Goal: Use online tool/utility: Utilize a website feature to perform a specific function

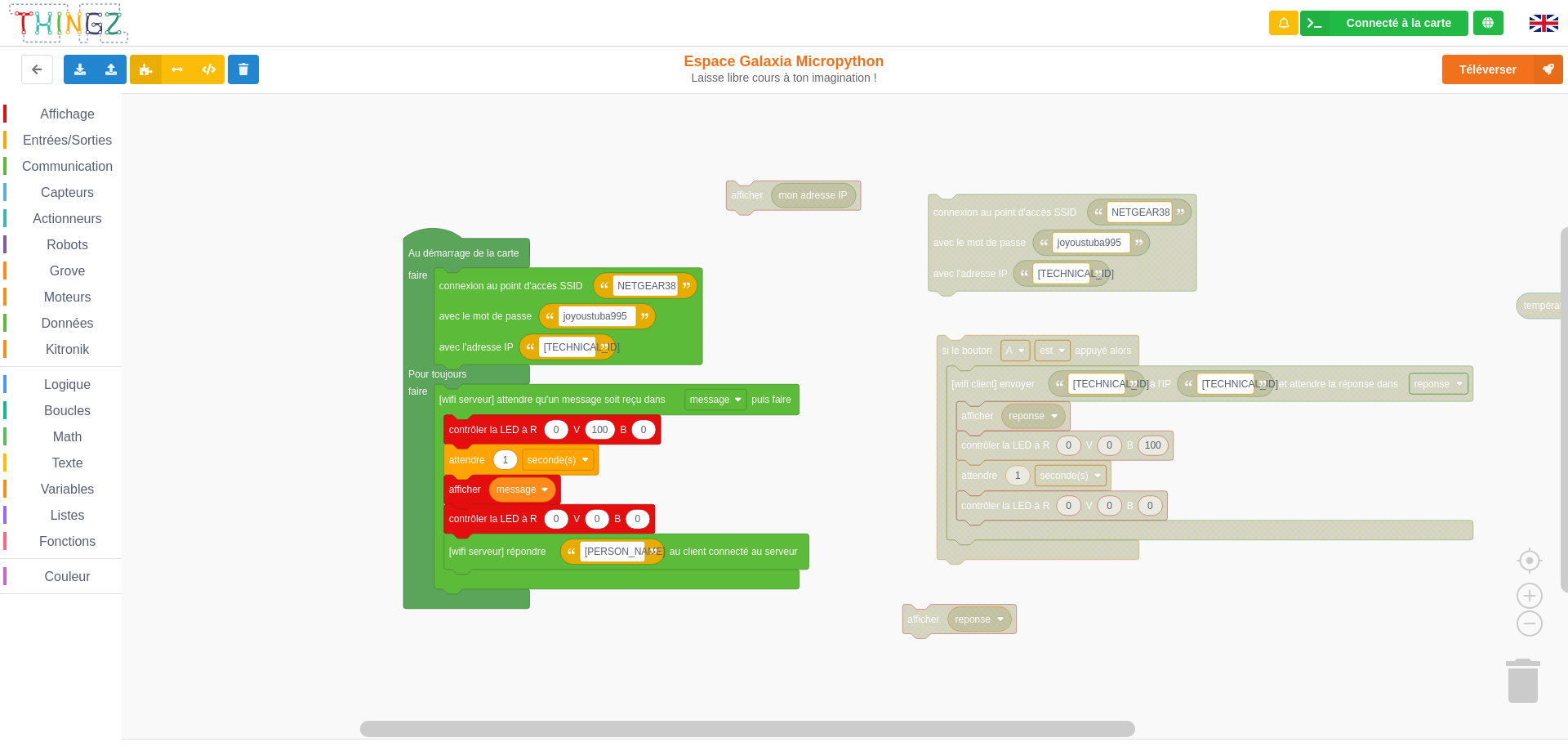
click at [61, 136] on span "Entrées/Sorties" at bounding box center [67, 140] width 94 height 14
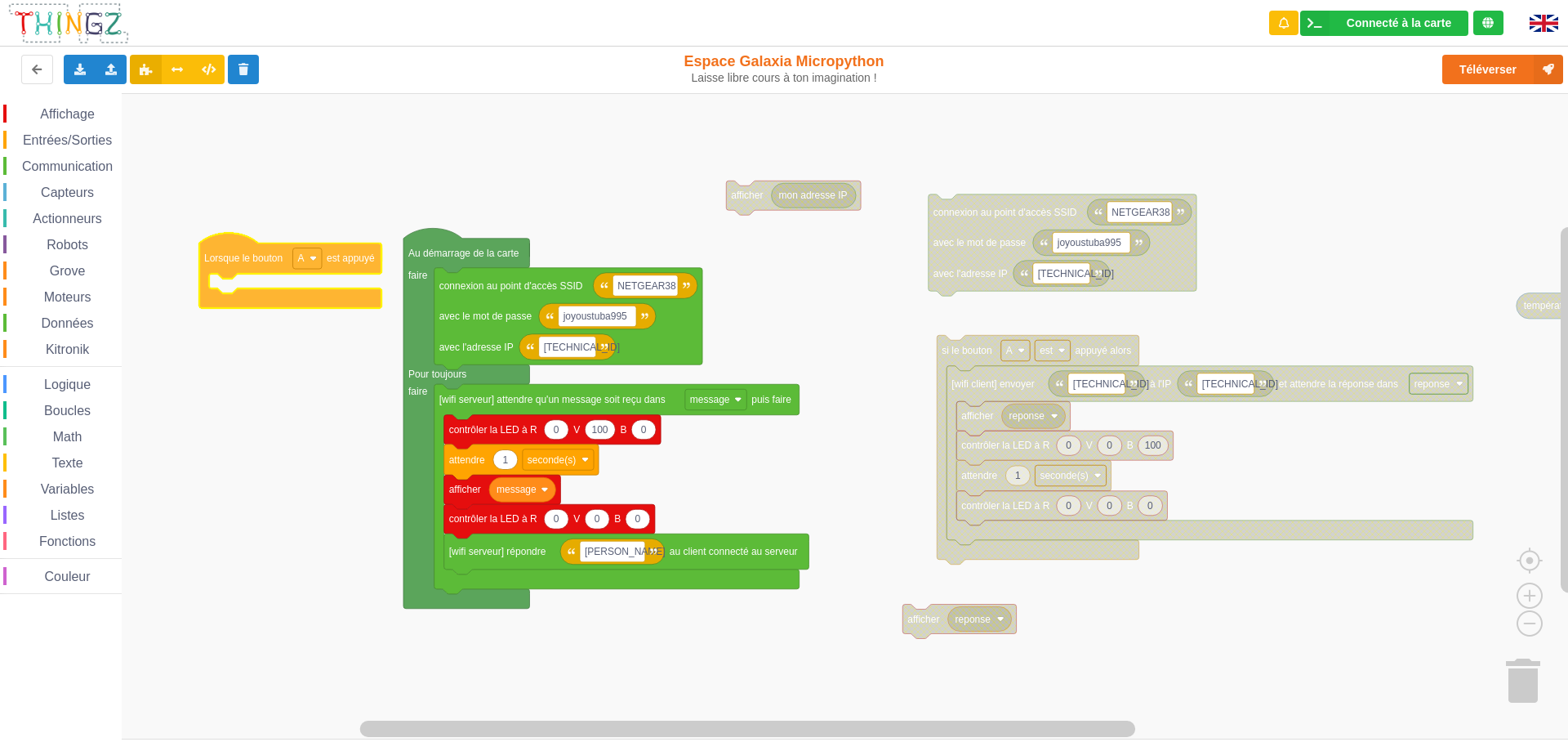
click at [230, 263] on div "Affichage Entrées/Sorties Communication Capteurs Actionneurs Robots Grove Moteu…" at bounding box center [790, 416] width 1579 height 646
click at [52, 107] on span "Affichage" at bounding box center [66, 113] width 58 height 14
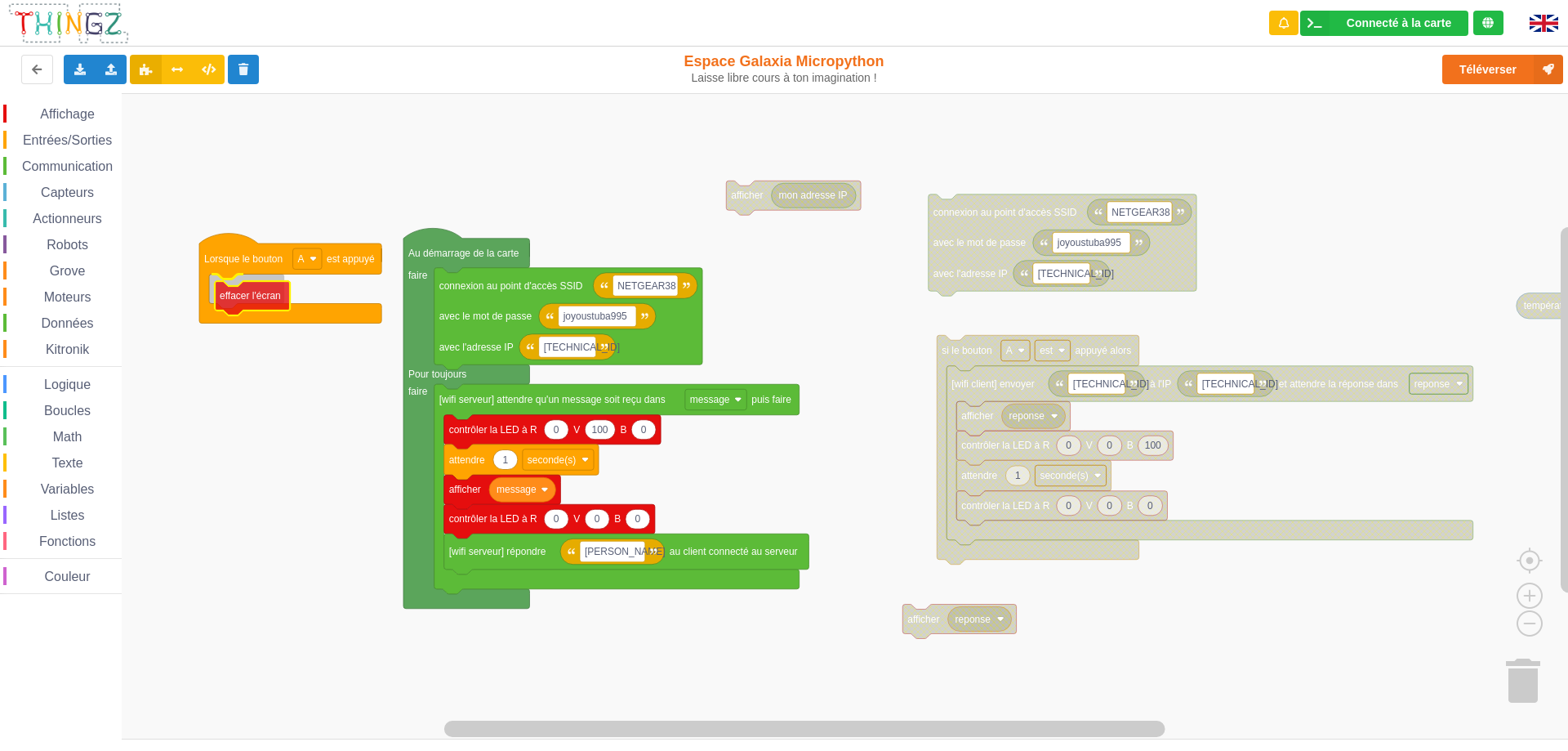
click at [261, 297] on div "Affichage Entrées/Sorties Communication Capteurs Actionneurs Robots Grove Moteu…" at bounding box center [790, 416] width 1579 height 646
click at [311, 264] on rect "Espace de travail de Blocky" at bounding box center [307, 258] width 29 height 21
click at [311, 262] on image "Espace de travail de Blocky" at bounding box center [313, 258] width 8 height 8
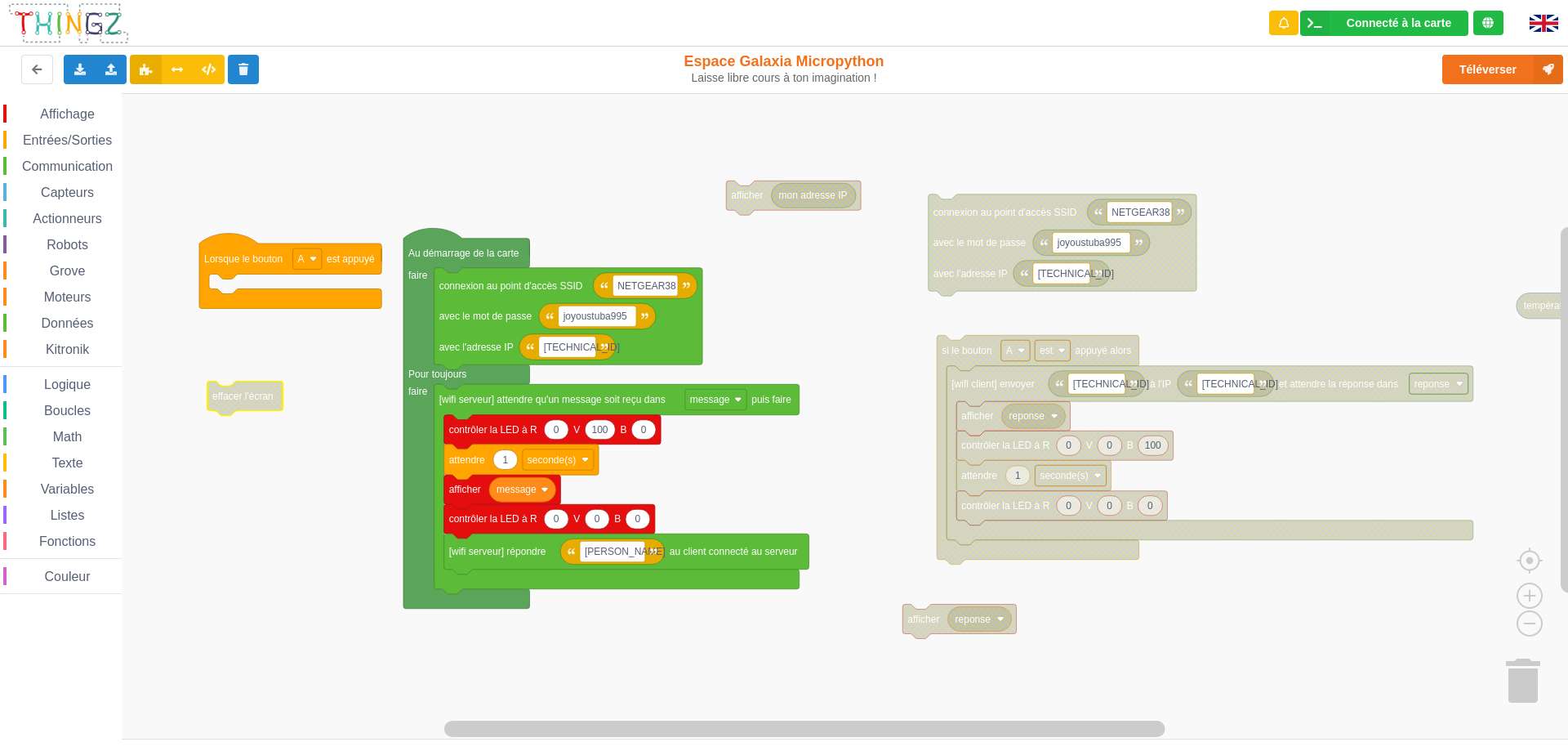
click at [62, 119] on span "Affichage" at bounding box center [66, 113] width 58 height 14
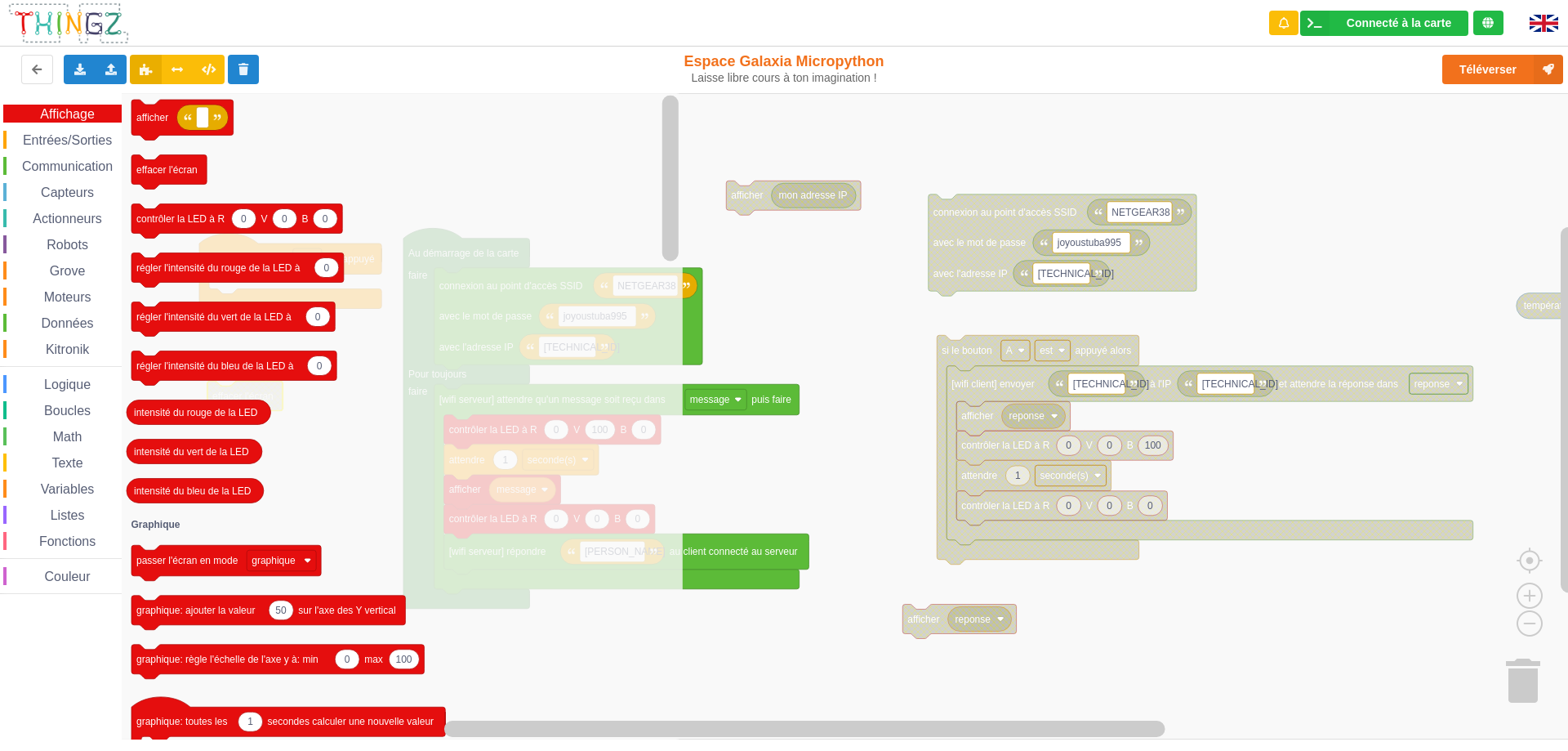
click at [67, 140] on span "Entrées/Sorties" at bounding box center [67, 140] width 94 height 14
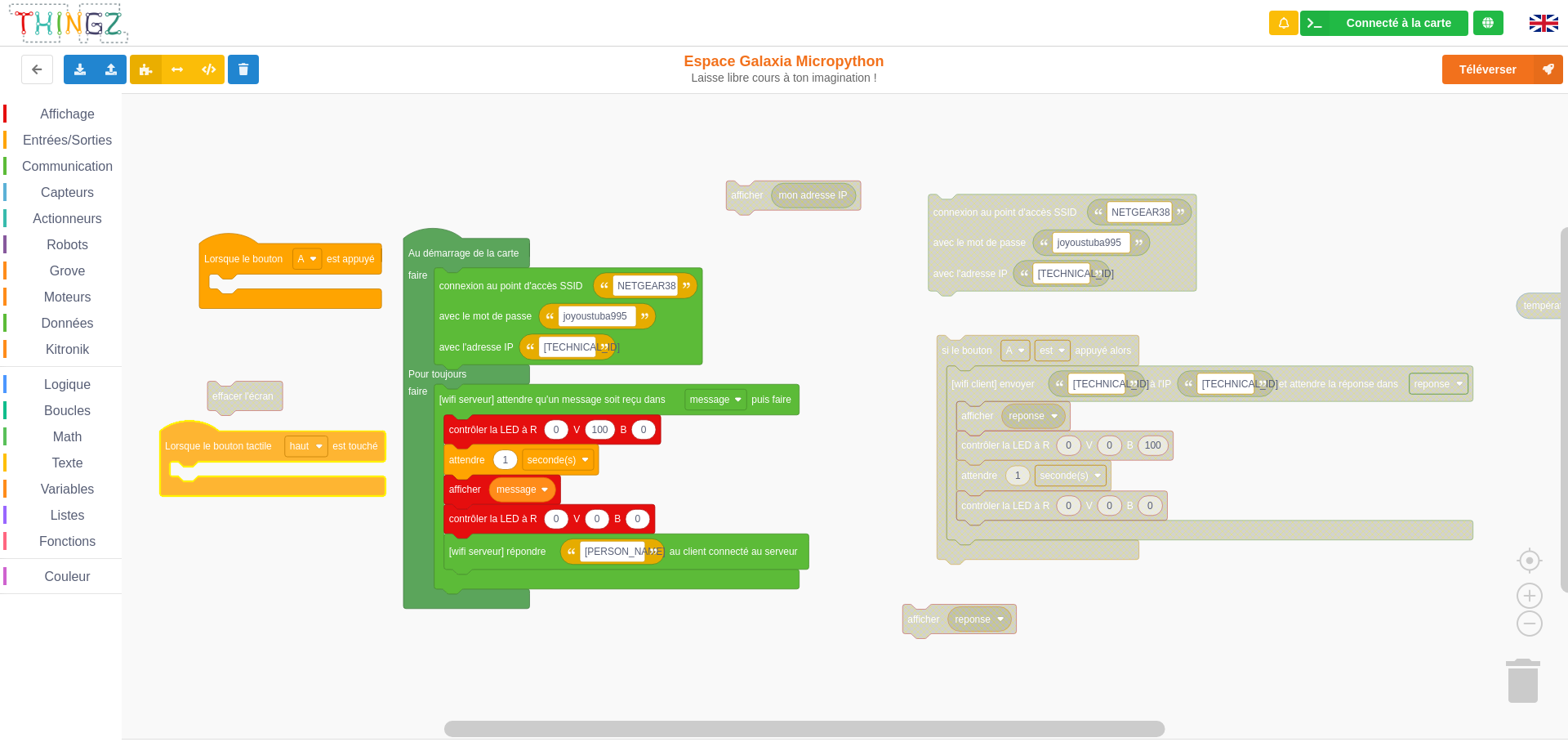
click at [212, 451] on div "Affichage Entrées/Sorties Communication Capteurs Actionneurs Robots Grove Moteu…" at bounding box center [790, 416] width 1579 height 646
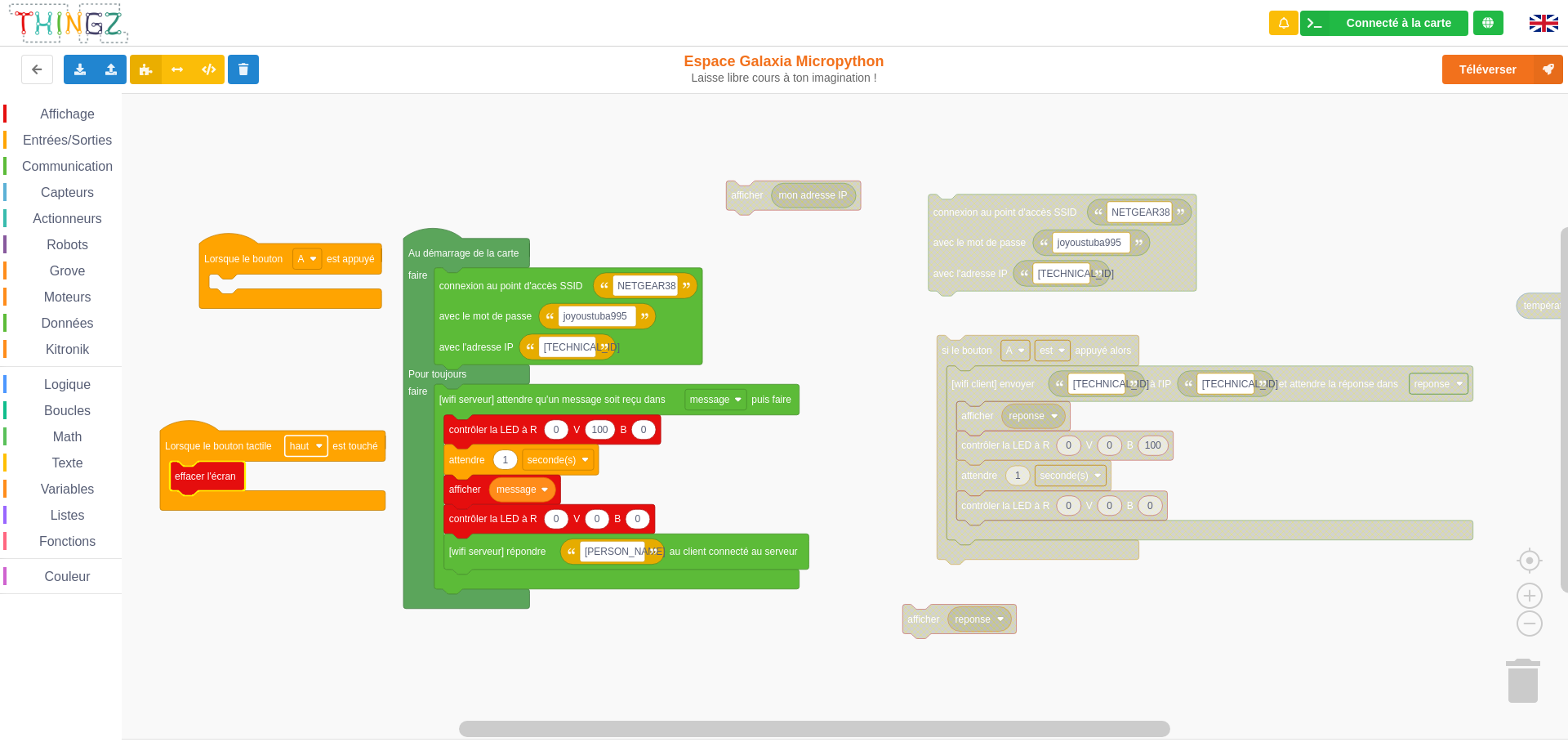
click at [315, 444] on rect "Espace de travail de Blocky" at bounding box center [306, 445] width 43 height 21
click at [271, 390] on rect "Espace de travail de Blocky" at bounding box center [790, 416] width 1579 height 646
click at [318, 450] on rect "Espace de travail de Blocky" at bounding box center [306, 445] width 43 height 21
click at [300, 529] on div "droit" at bounding box center [311, 528] width 39 height 12
click at [303, 445] on text "droit" at bounding box center [300, 446] width 19 height 12
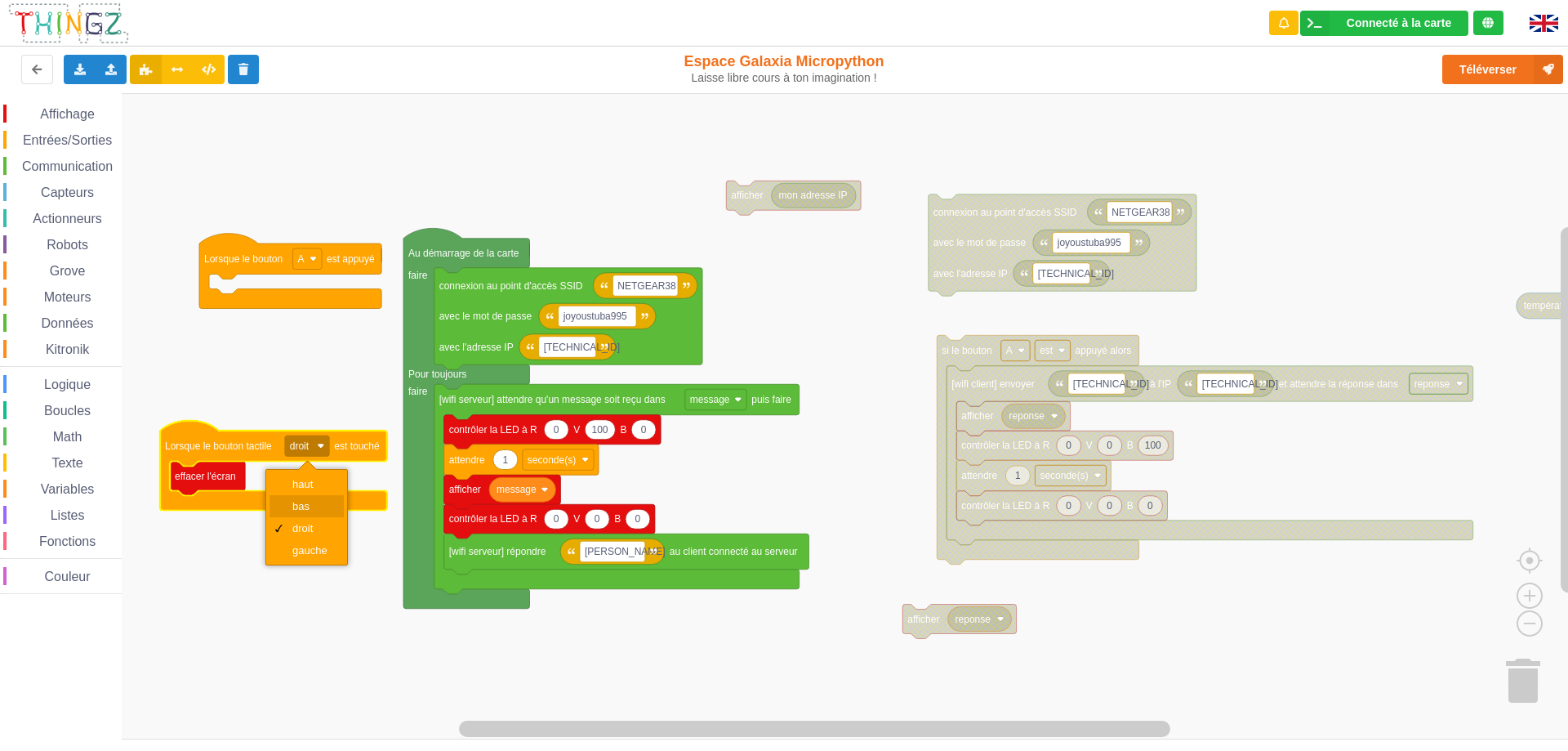
click at [310, 503] on div "bas" at bounding box center [311, 506] width 39 height 12
click at [301, 401] on rect "Espace de travail de Blocky" at bounding box center [790, 416] width 1579 height 646
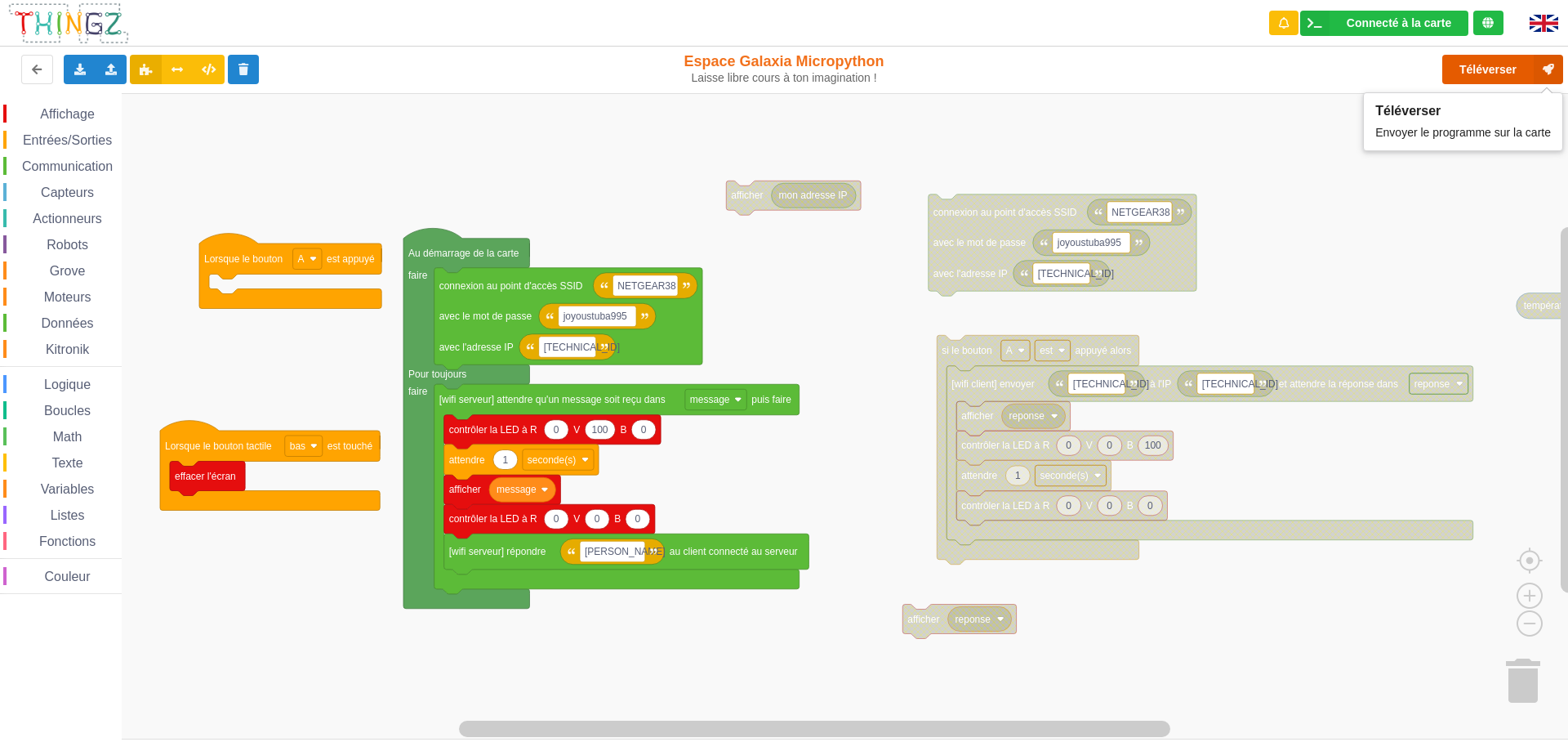
click at [1496, 64] on button "Téléverser" at bounding box center [1502, 69] width 121 height 30
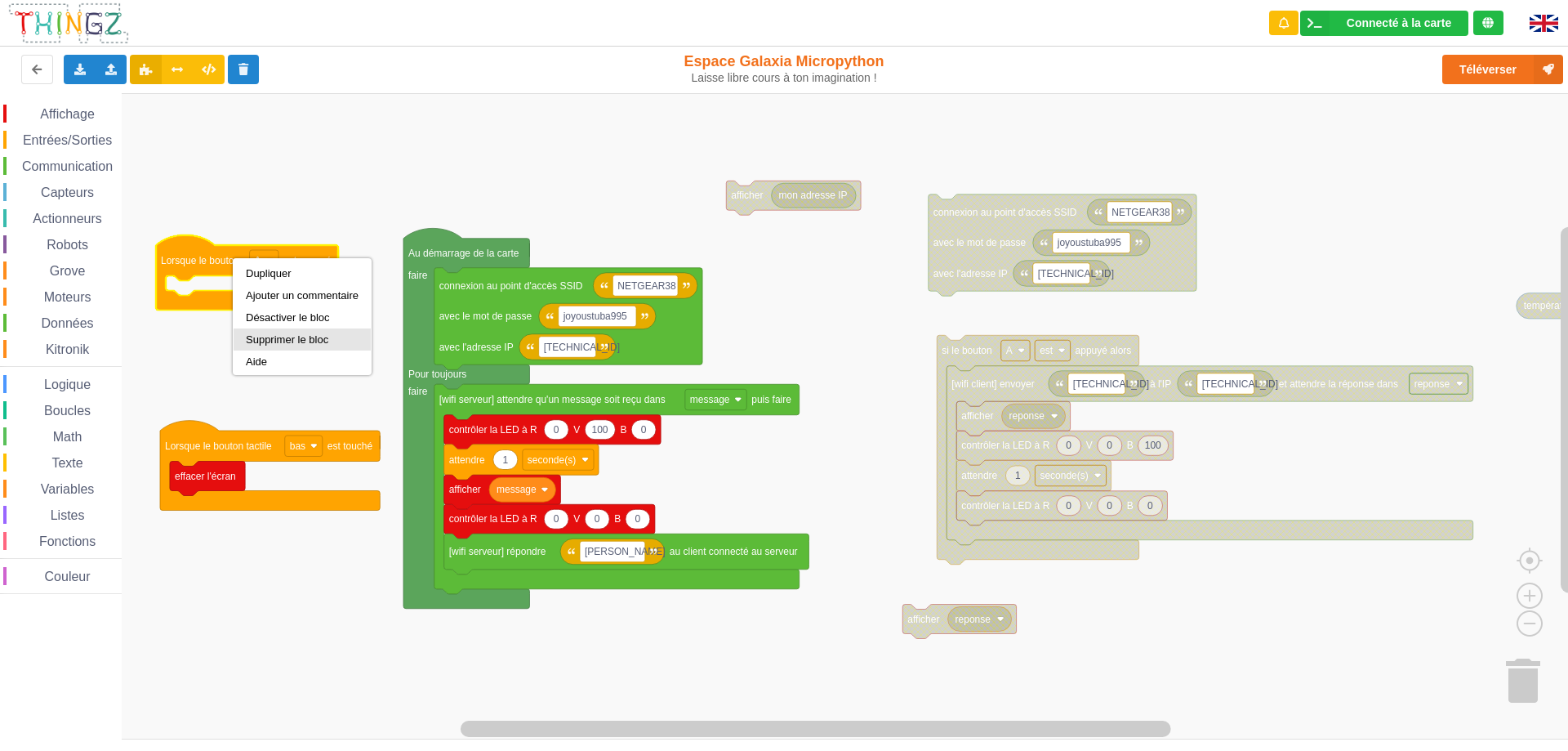
click at [282, 339] on div "Supprimer le bloc" at bounding box center [301, 340] width 113 height 12
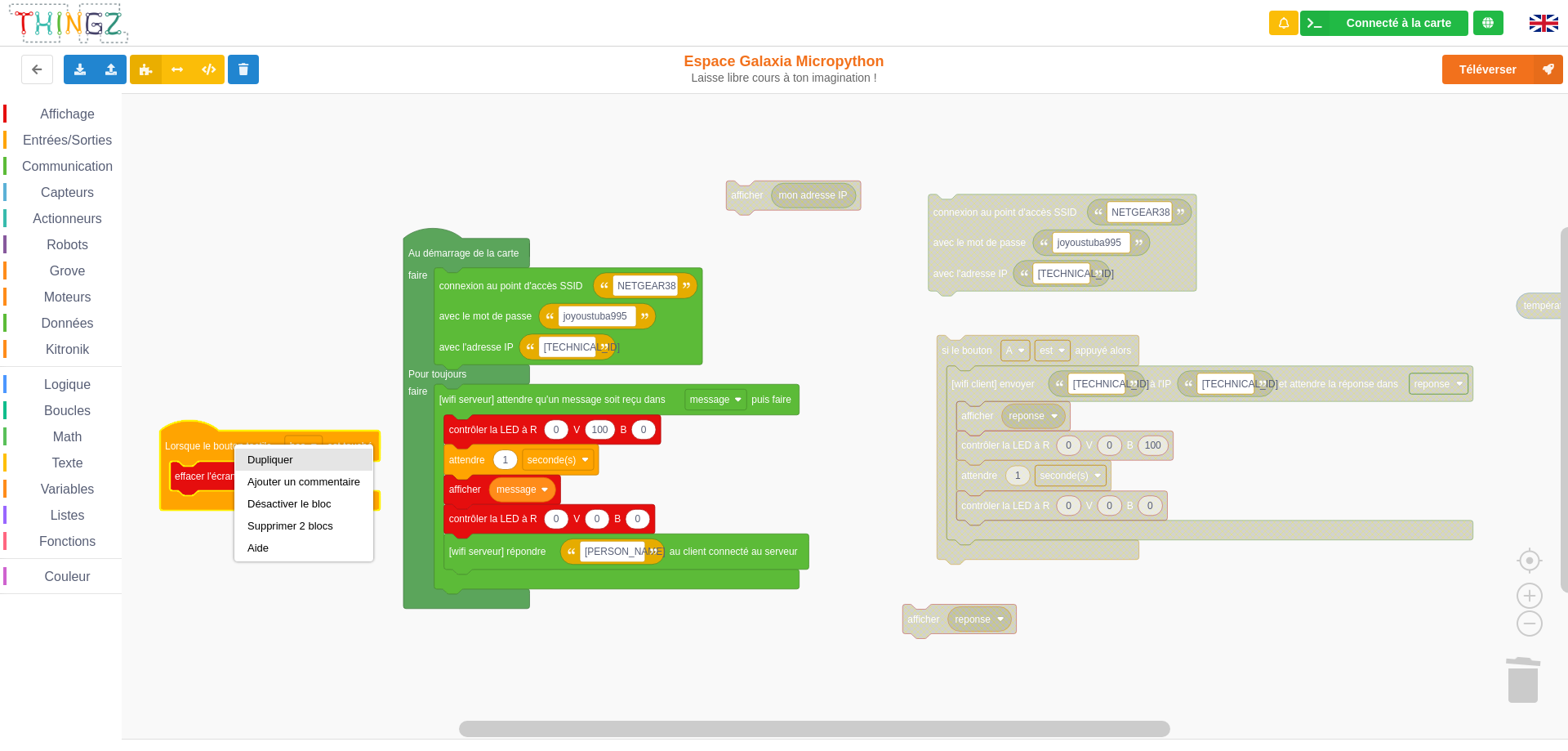
click at [268, 467] on div "Dupliquer" at bounding box center [304, 460] width 137 height 22
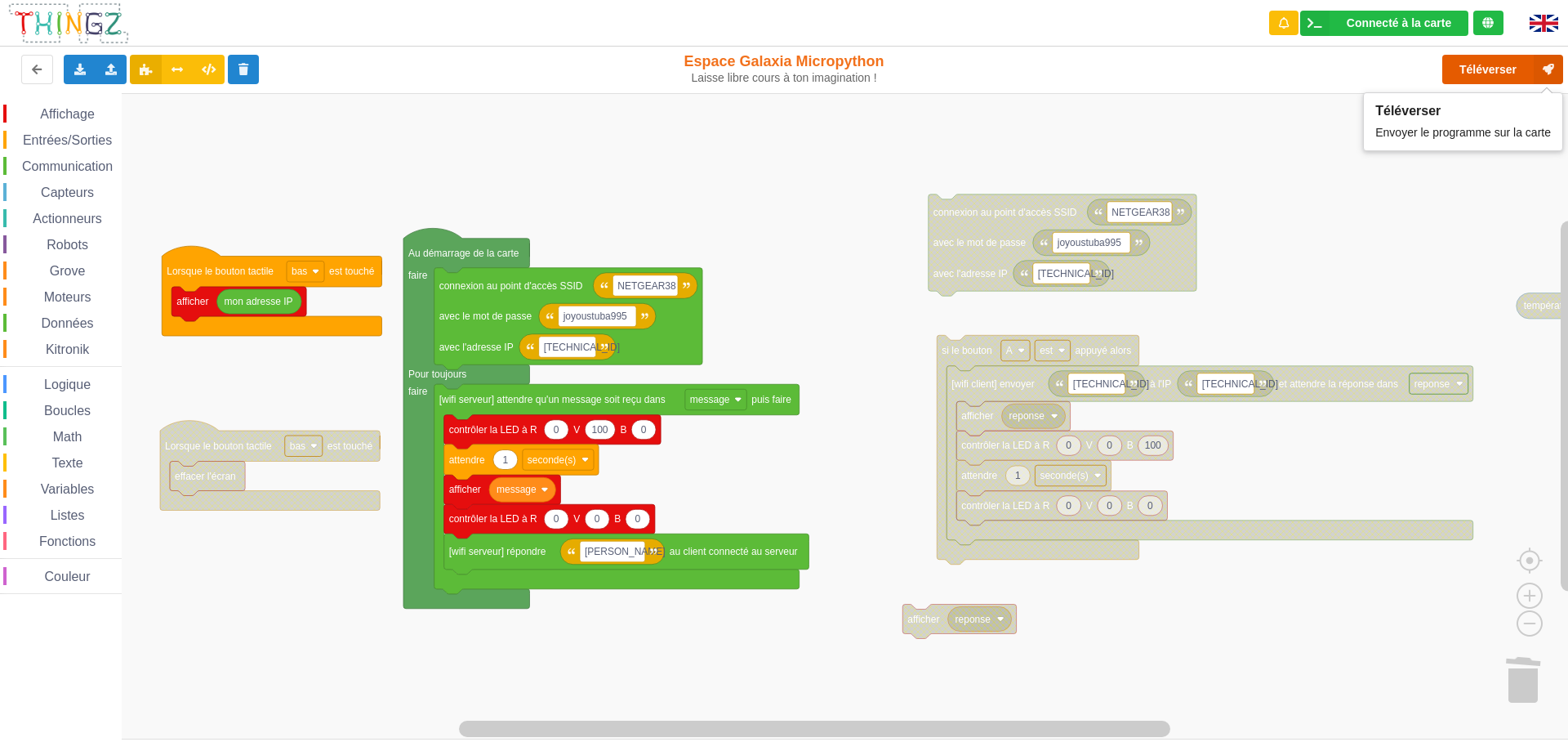
click at [1490, 74] on button "Téléverser" at bounding box center [1502, 69] width 121 height 30
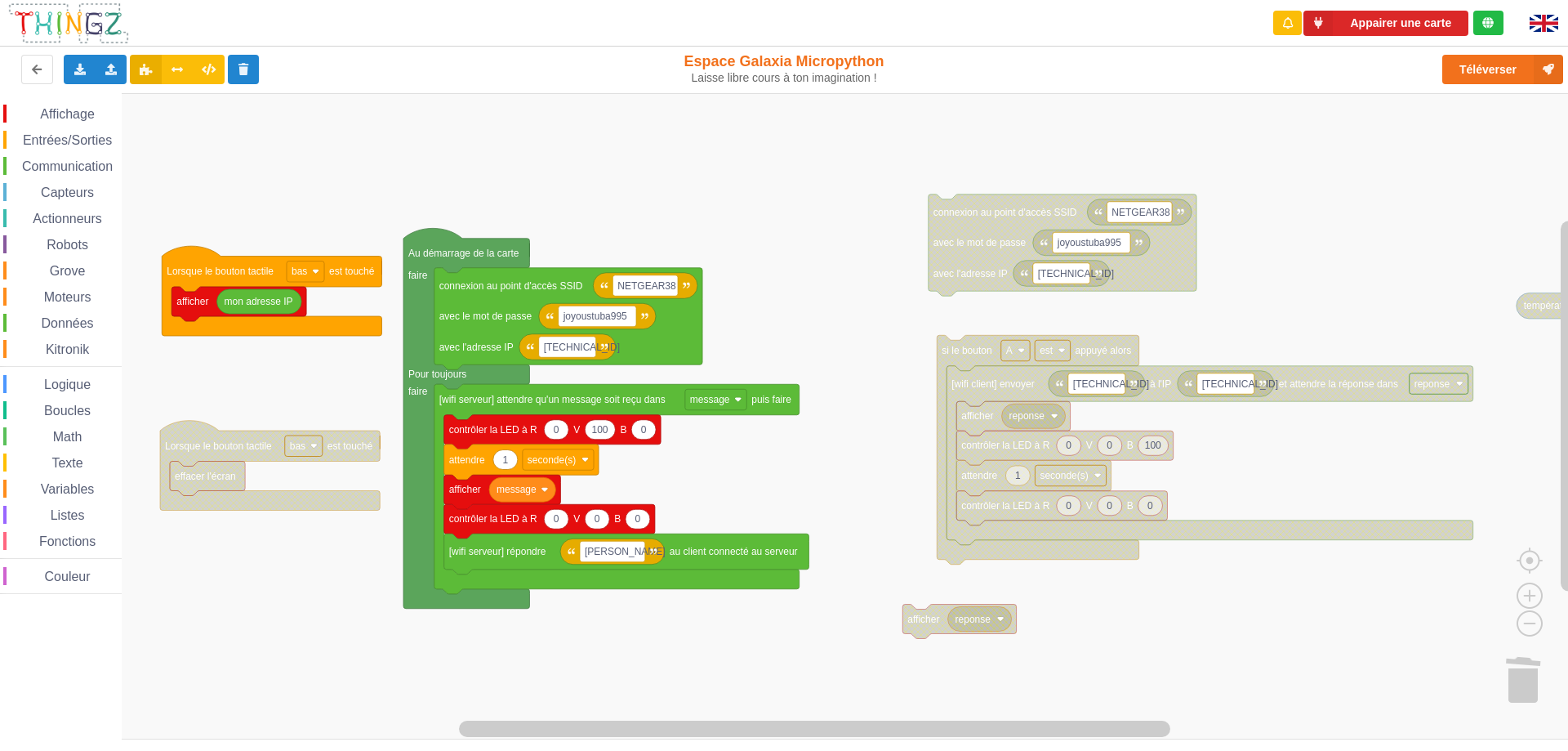
click at [773, 193] on rect "Espace de travail de Blocky" at bounding box center [790, 416] width 1579 height 646
click at [245, 410] on rect "Espace de travail de Blocky" at bounding box center [790, 416] width 1579 height 646
click at [313, 449] on image "Espace de travail de Blocky" at bounding box center [314, 445] width 8 height 8
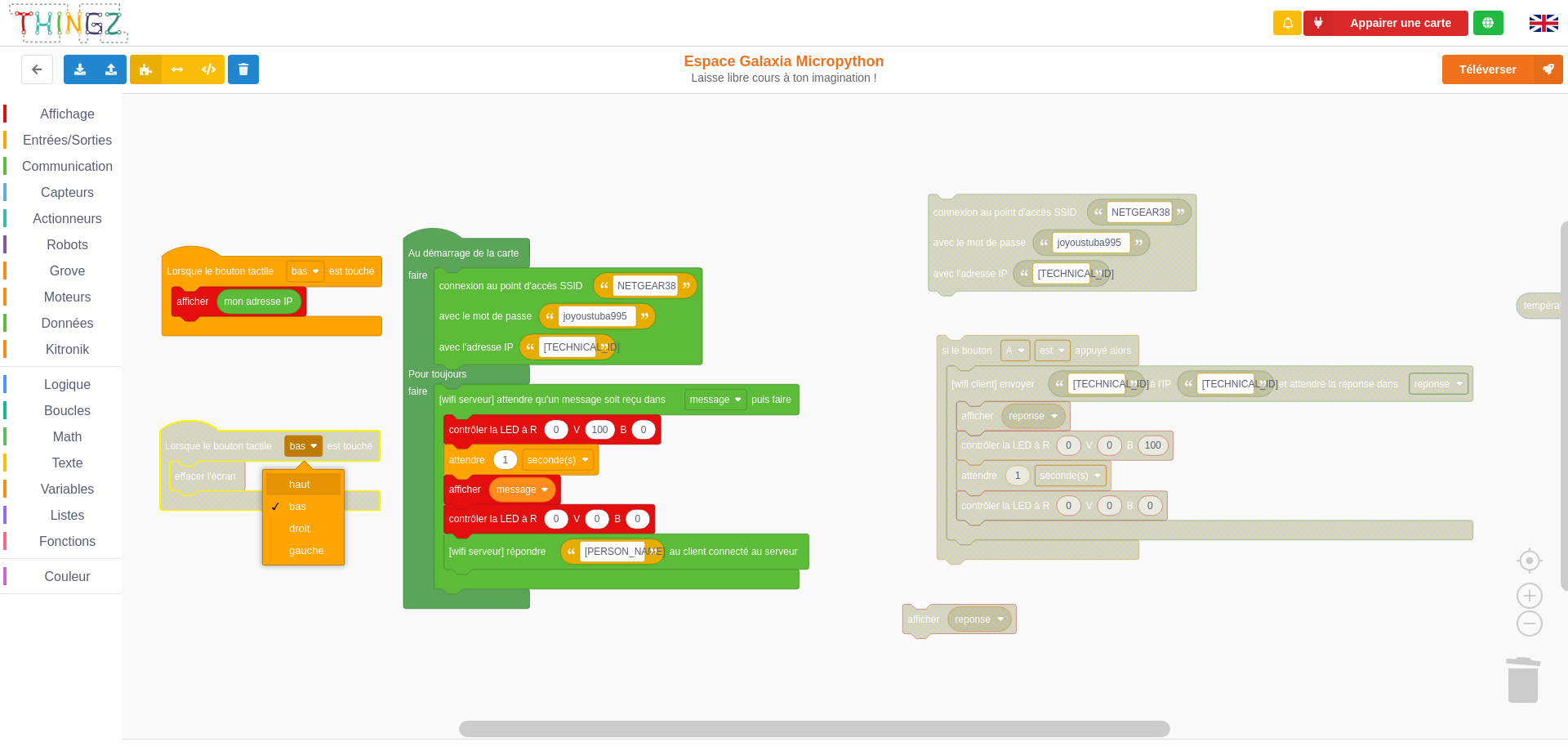
click at [299, 484] on div "haut" at bounding box center [309, 484] width 39 height 12
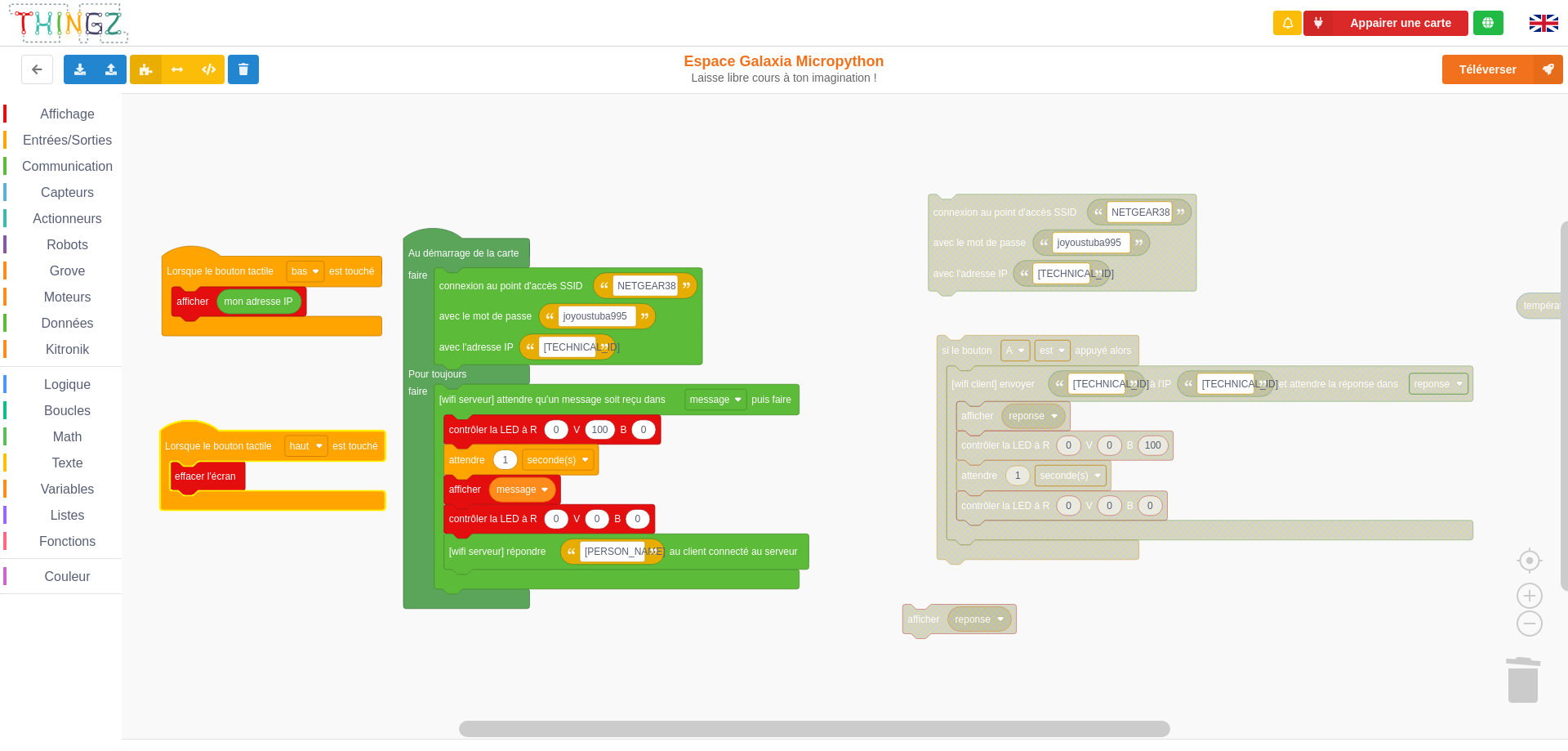
click at [316, 410] on rect "Espace de travail de Blocky" at bounding box center [790, 416] width 1579 height 646
click at [79, 69] on icon at bounding box center [80, 69] width 14 height 10
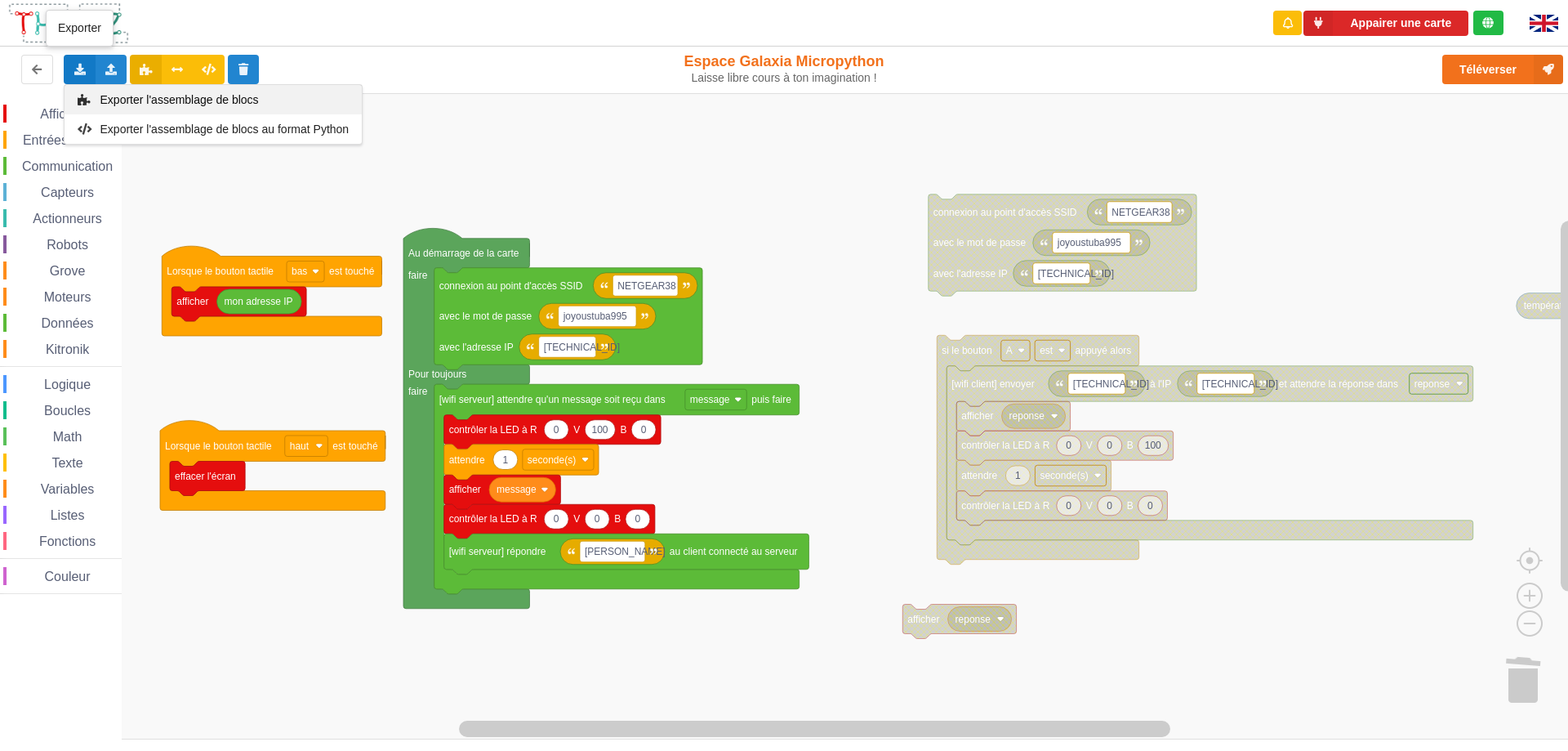
click at [153, 104] on span "Exporter l'assemblage de blocs" at bounding box center [179, 99] width 158 height 13
